Goal: Communication & Community: Participate in discussion

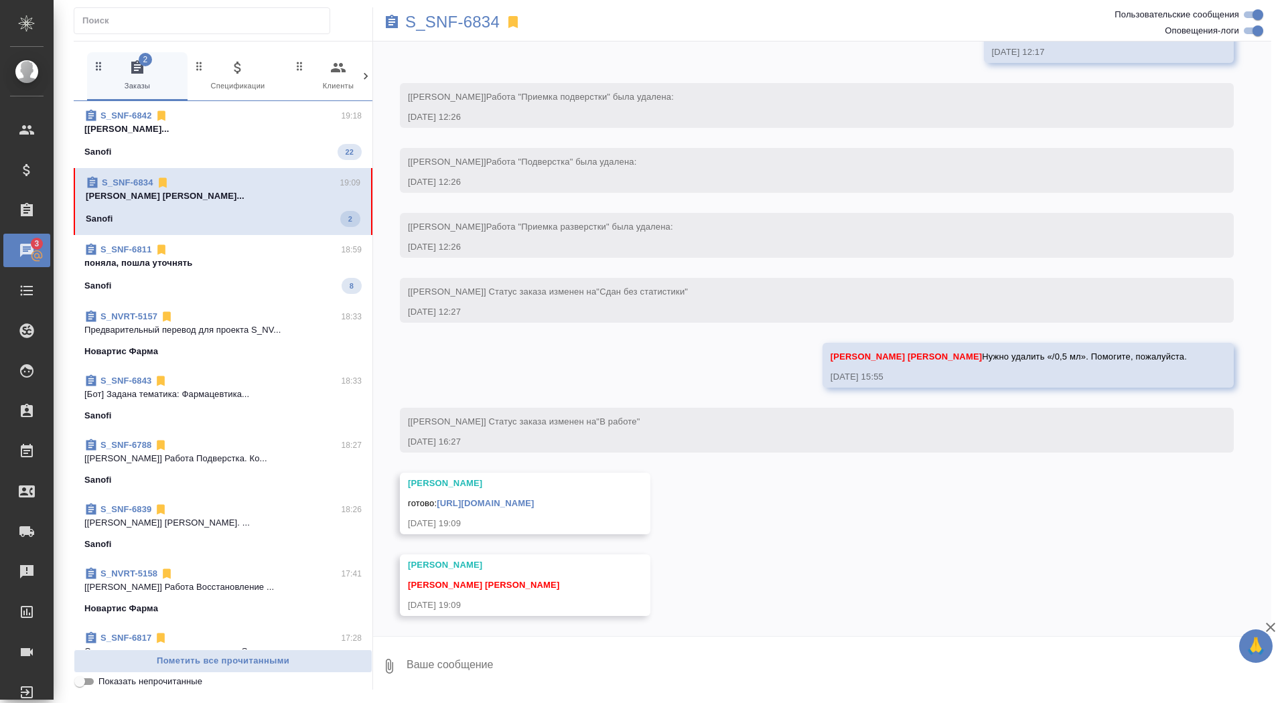
scroll to position [3510, 0]
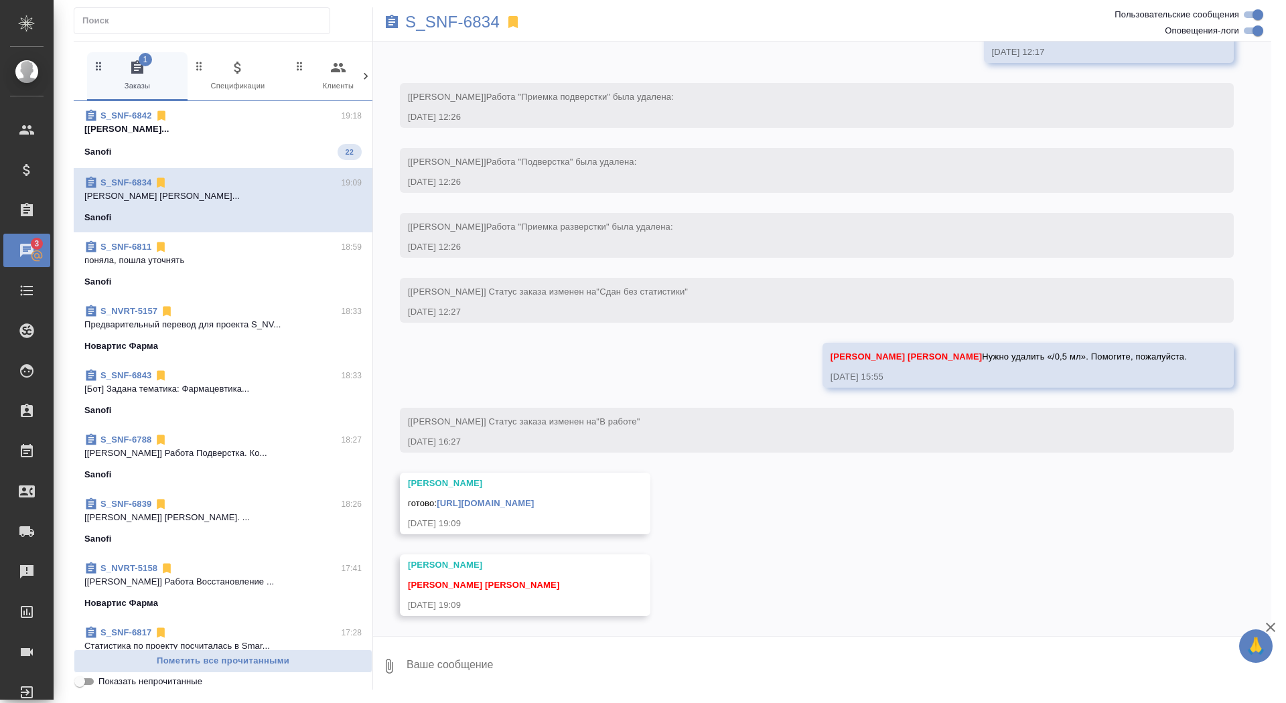
click at [561, 658] on textarea at bounding box center [838, 667] width 866 height 46
type textarea "спасибо)"
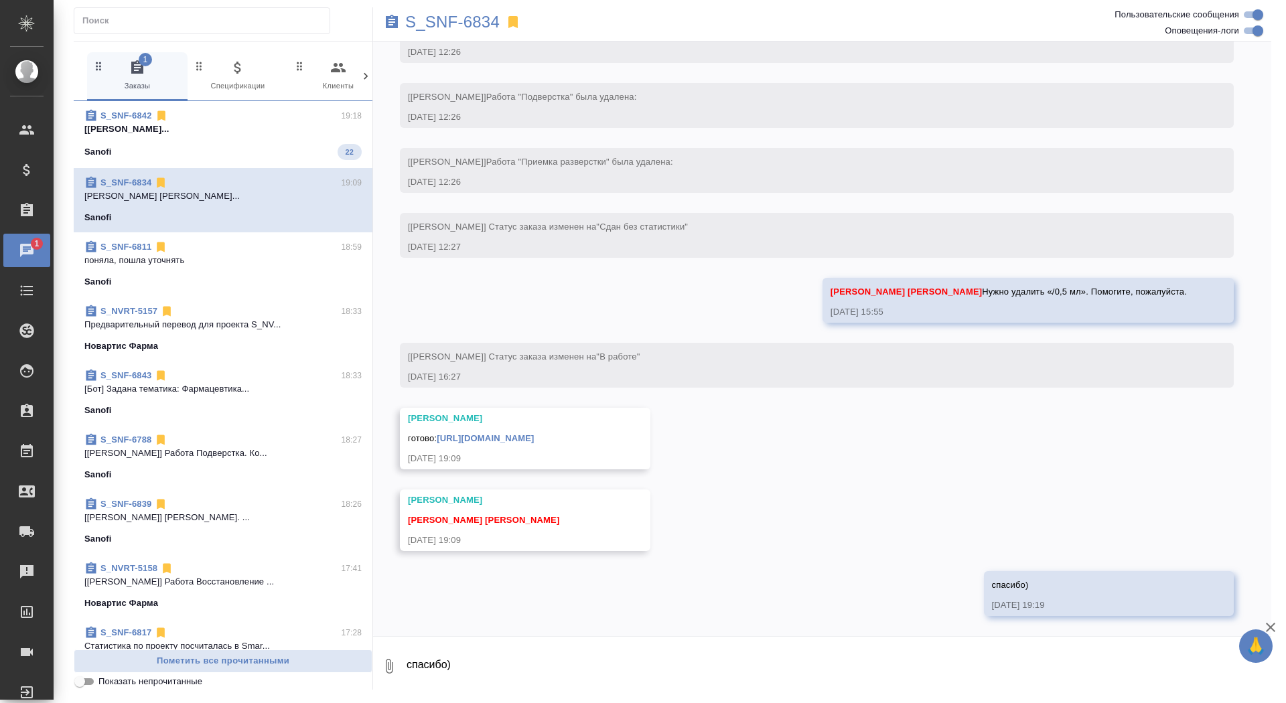
scroll to position [3575, 0]
click at [534, 439] on link "https://drive.awatera.com/apps/files/files/10182355?dir=/Shares/Sanofi/Orders/S…" at bounding box center [485, 438] width 97 height 10
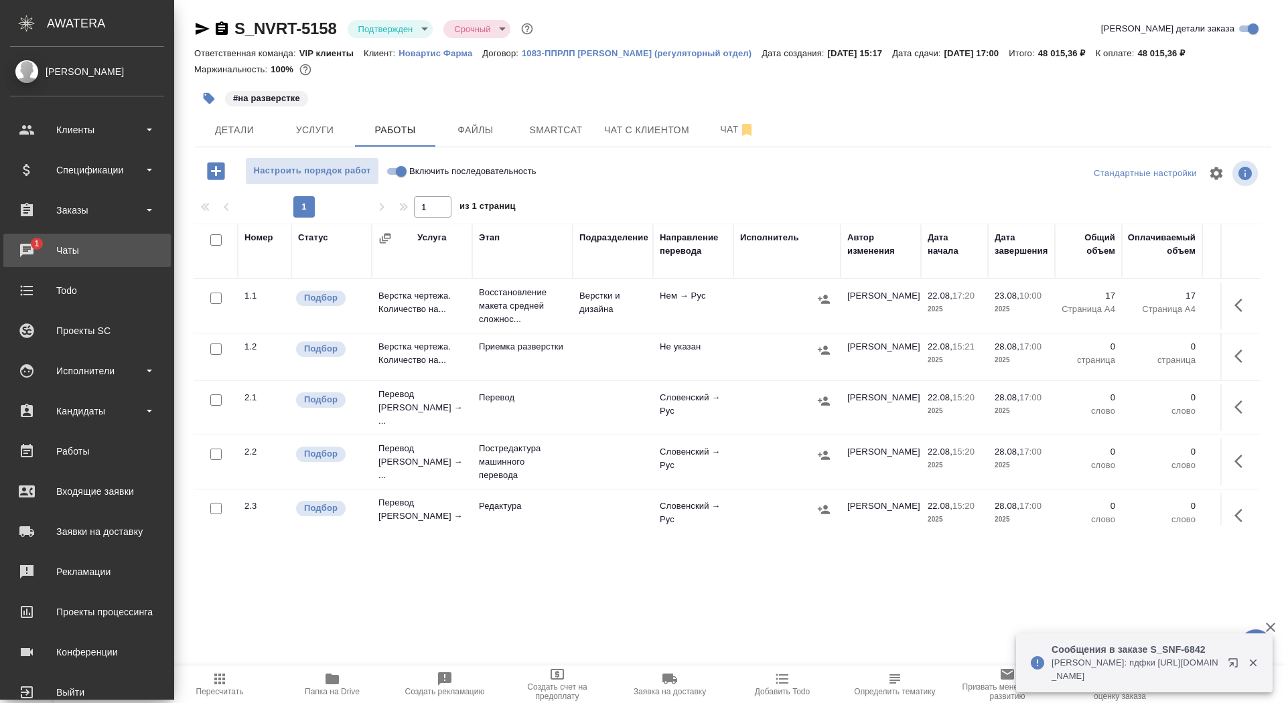
click at [35, 251] on div "Чаты" at bounding box center [87, 250] width 154 height 20
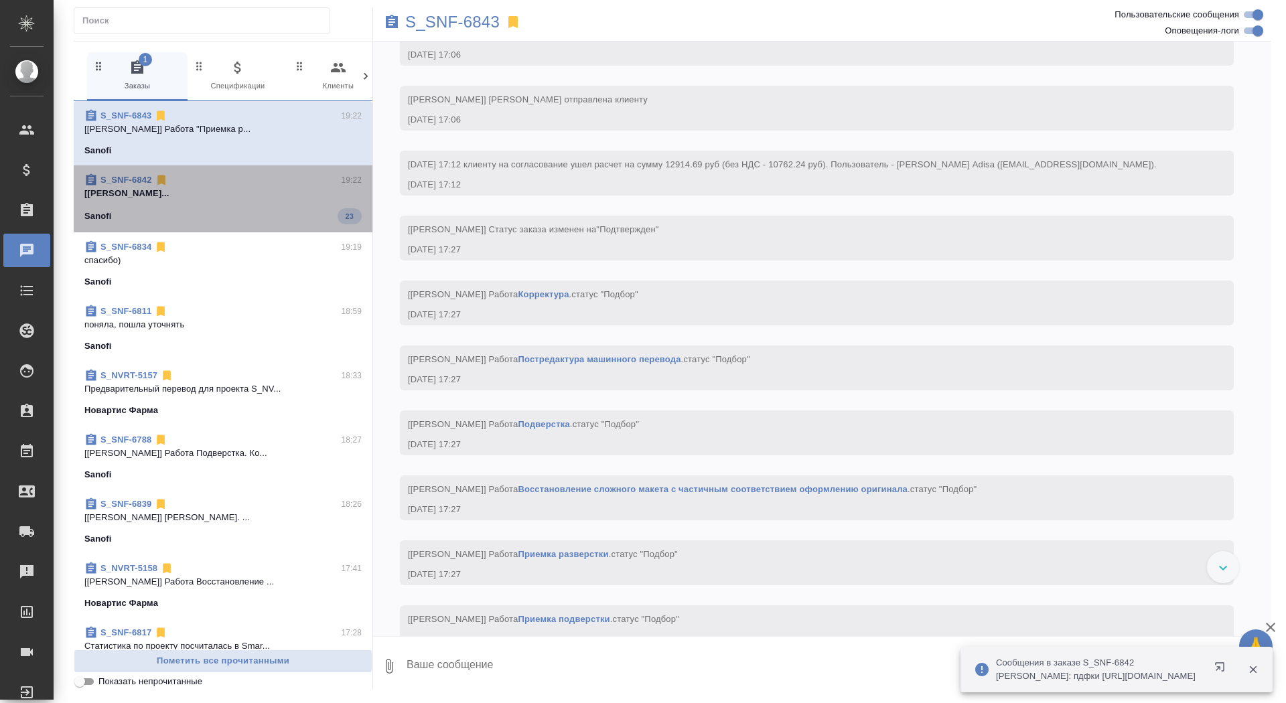
click at [236, 188] on p "[[PERSON_NAME]..." at bounding box center [222, 193] width 277 height 13
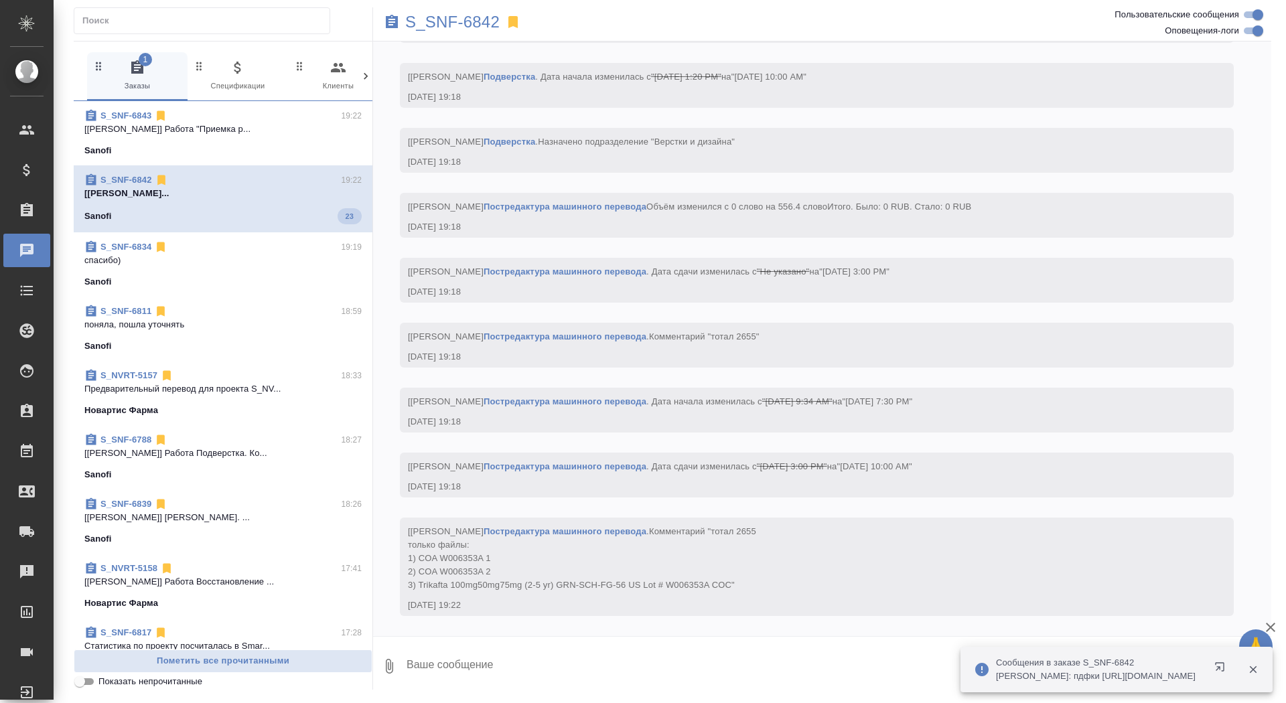
scroll to position [4951, 0]
